Goal: Ask a question

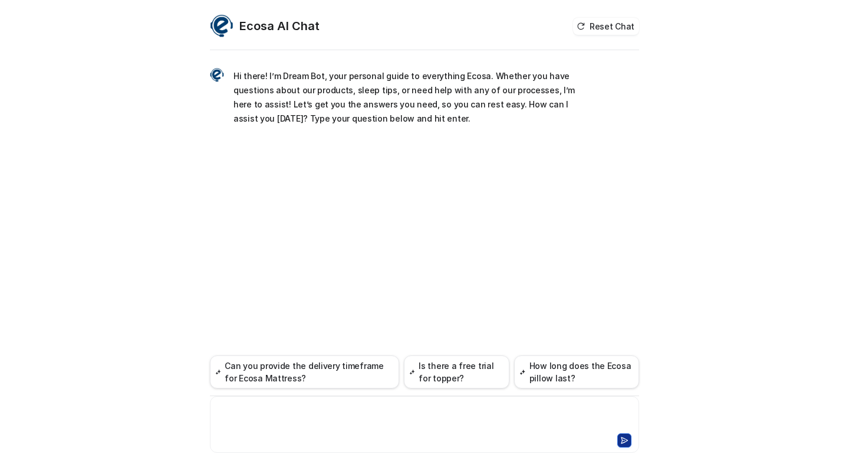
click at [317, 411] on div at bounding box center [425, 416] width 424 height 27
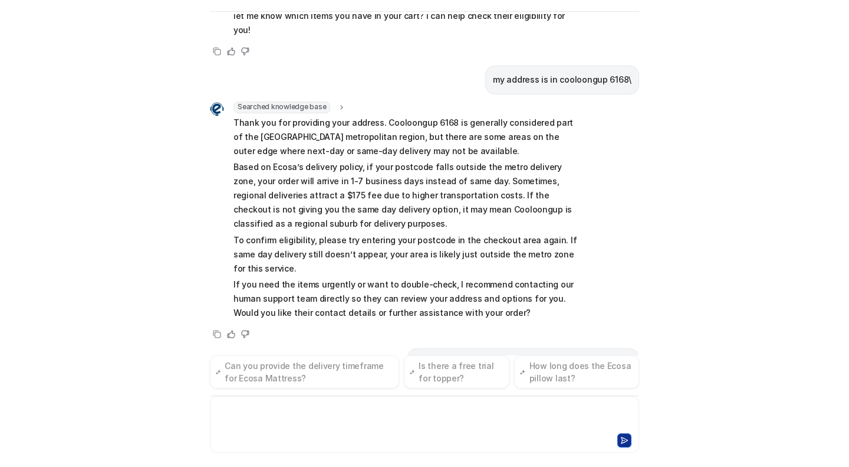
scroll to position [631, 0]
